Goal: Transaction & Acquisition: Download file/media

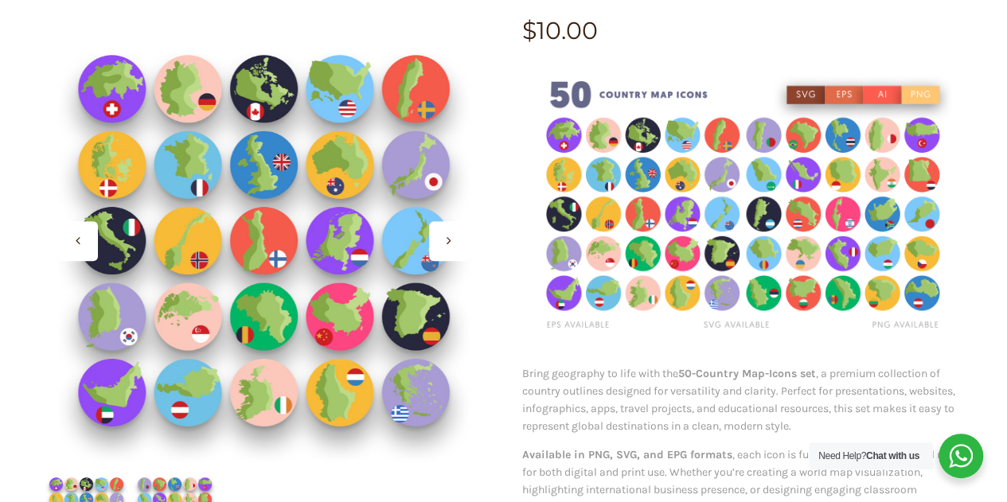
click at [793, 244] on img at bounding box center [743, 206] width 443 height 295
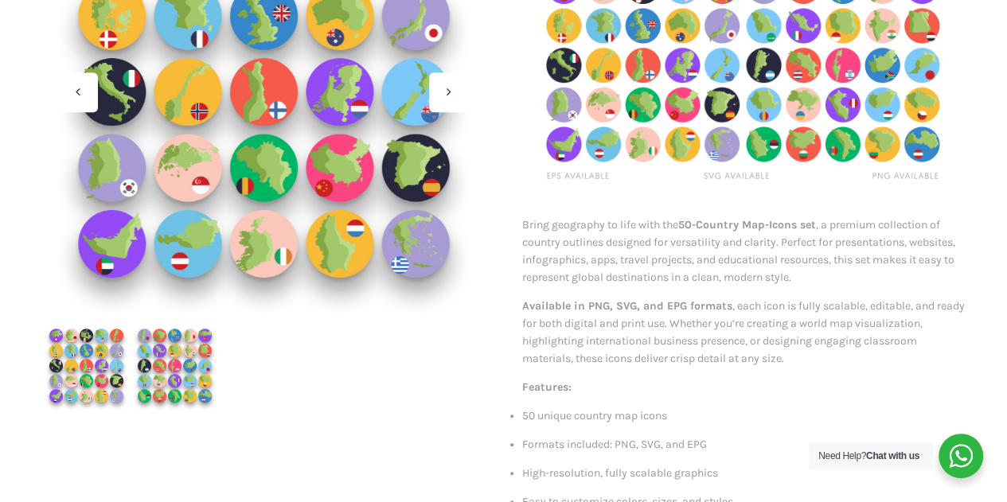
scroll to position [363, 0]
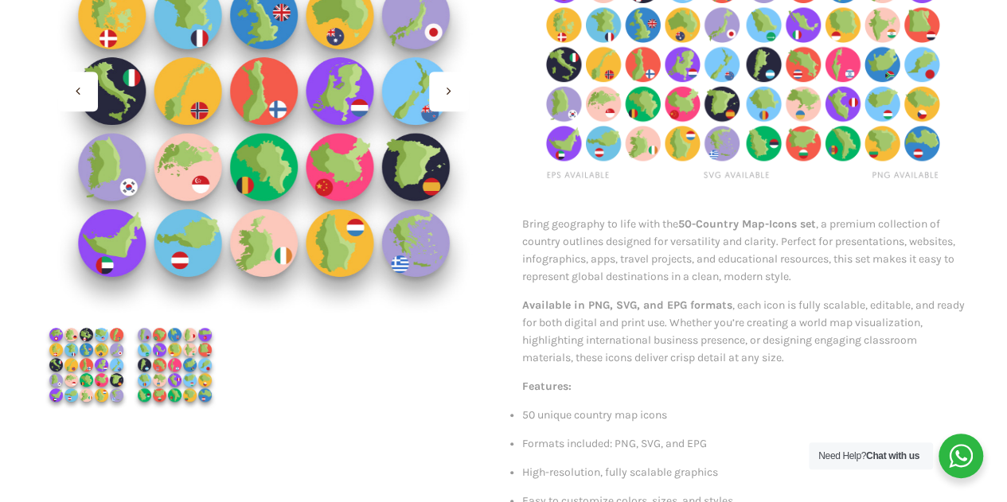
click at [166, 353] on img at bounding box center [175, 365] width 88 height 88
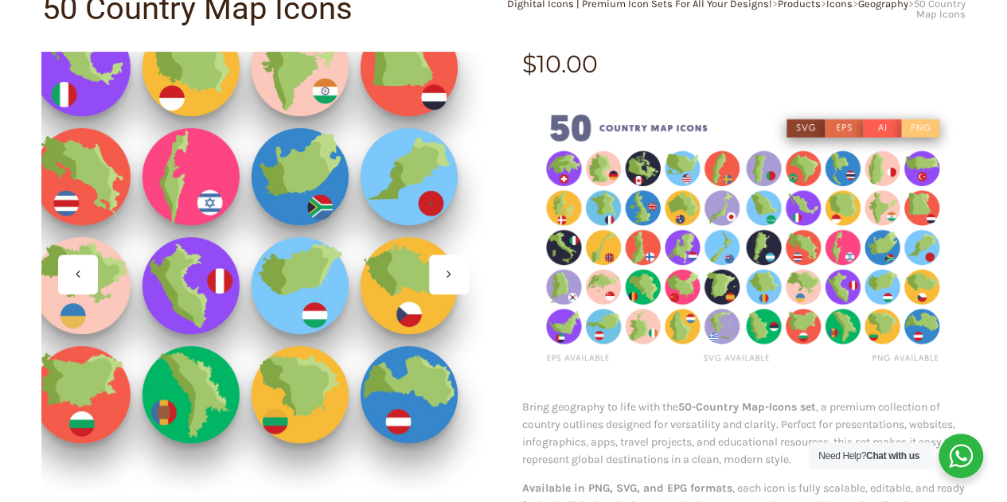
scroll to position [178, 0]
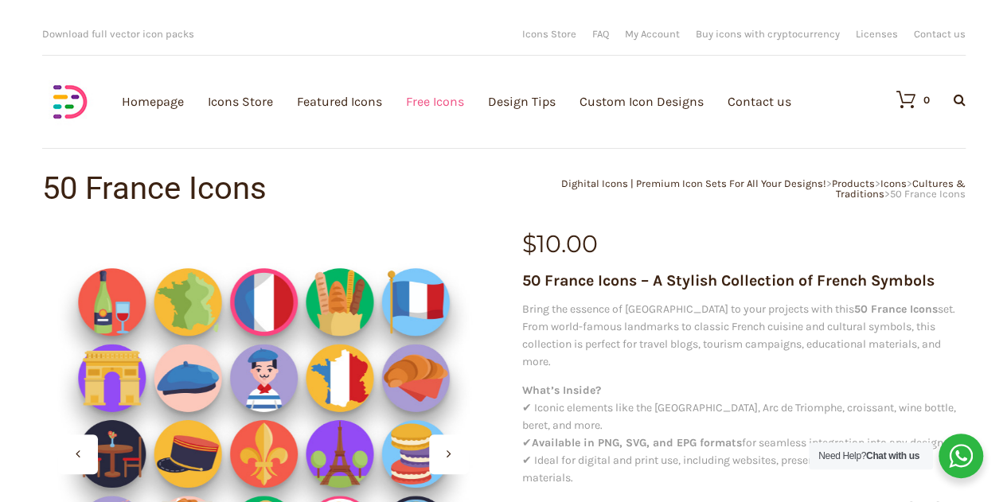
click at [435, 107] on link "Free Icons" at bounding box center [435, 101] width 58 height 174
